Goal: Task Accomplishment & Management: Use online tool/utility

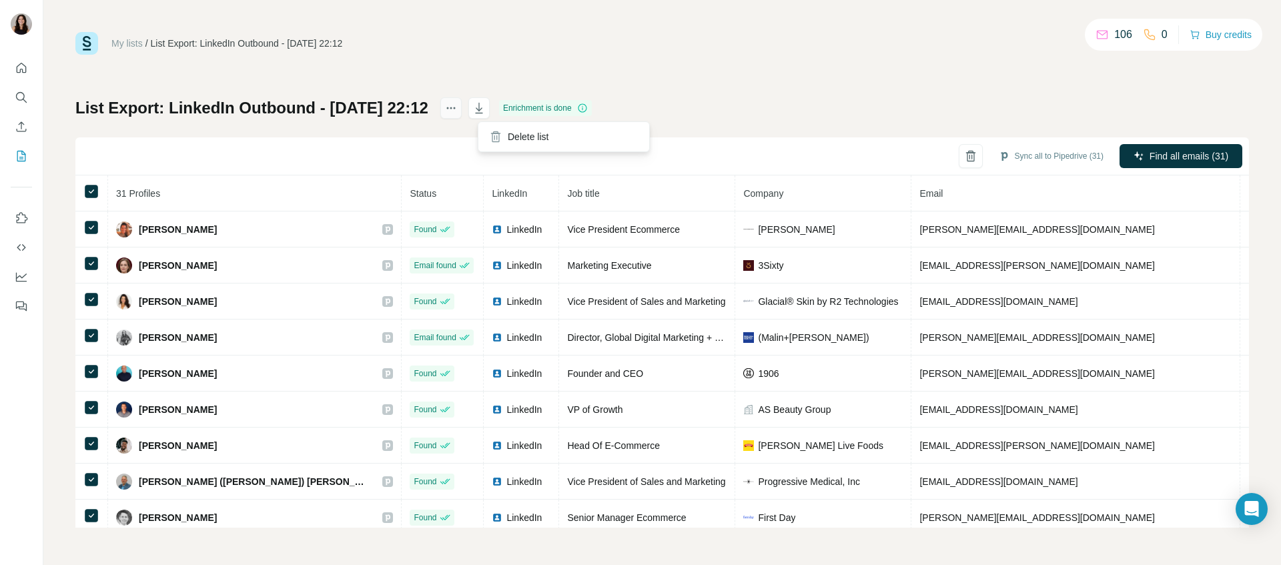
click at [458, 111] on icon "actions" at bounding box center [450, 107] width 13 height 13
click at [458, 110] on icon "actions" at bounding box center [450, 107] width 13 height 13
click at [698, 111] on div "List Export: LinkedIn Outbound - [DATE] 22:12 Enrichment is done Sync all to Pi…" at bounding box center [661, 312] width 1173 height 430
click at [1053, 155] on button "Sync all to Pipedrive (31)" at bounding box center [1050, 156] width 123 height 20
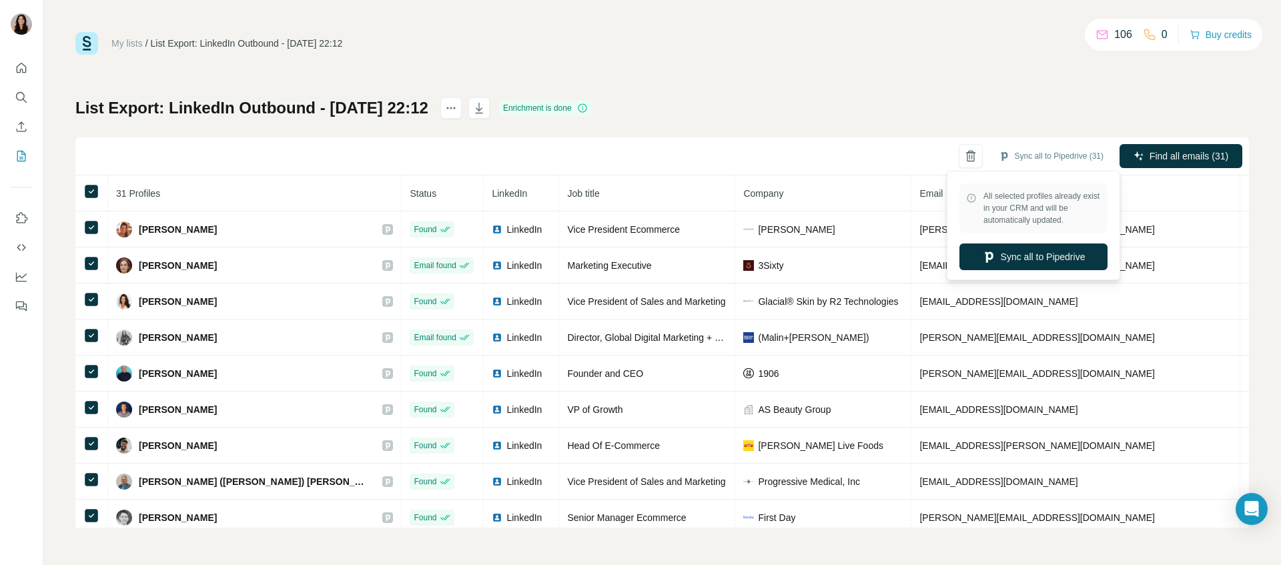
click at [831, 148] on div "Sync all to Pipedrive (31) Find all emails (31)" at bounding box center [661, 156] width 1173 height 38
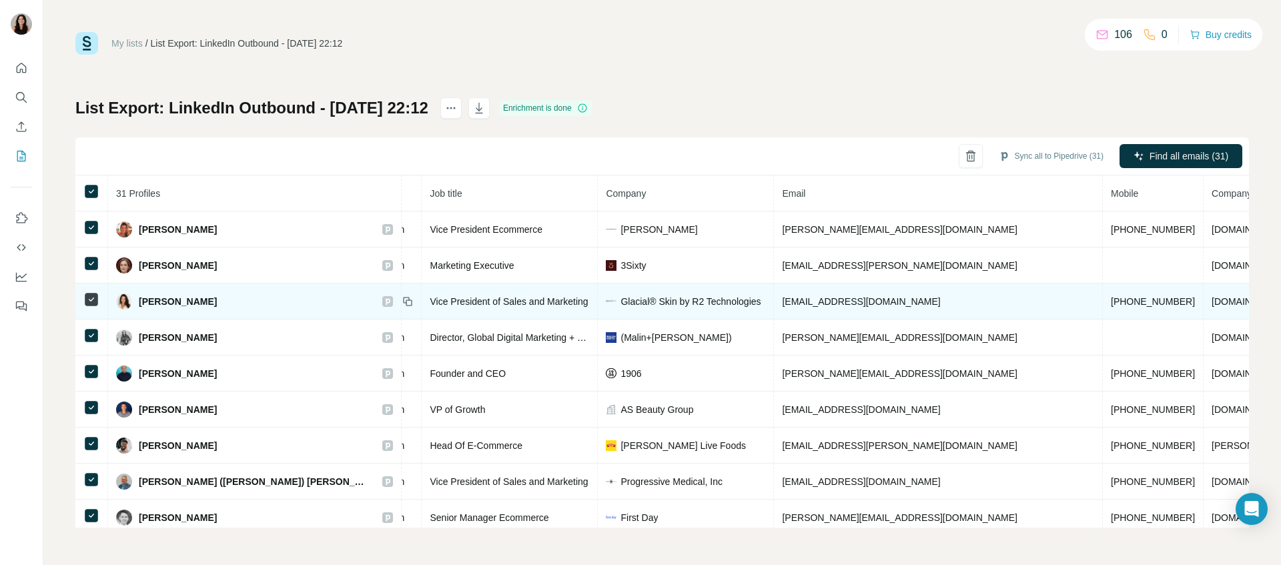
scroll to position [0, 139]
